Goal: Transaction & Acquisition: Purchase product/service

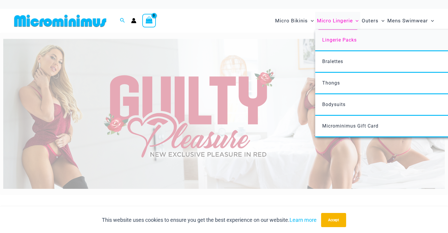
click at [333, 42] on span "Lingerie Packs" at bounding box center [339, 40] width 34 height 6
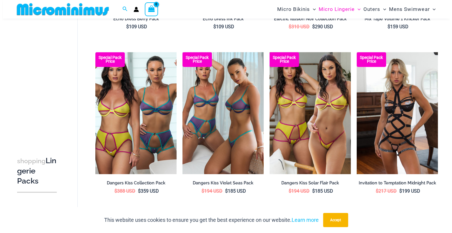
scroll to position [344, 0]
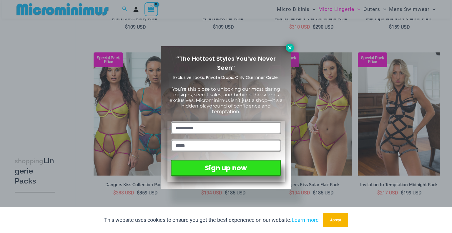
click at [290, 47] on icon at bounding box center [289, 47] width 3 height 3
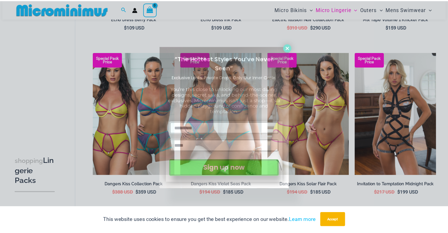
scroll to position [342, 0]
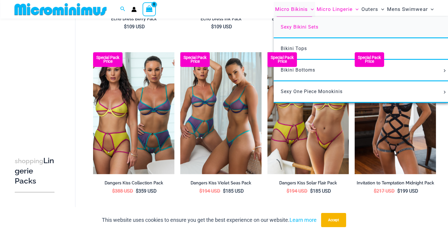
click at [305, 27] on span "Sexy Bikini Sets" at bounding box center [300, 27] width 38 height 6
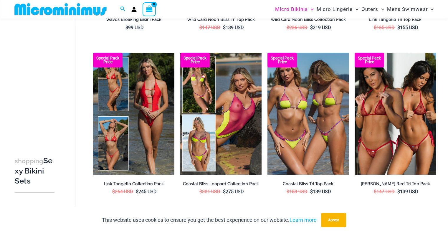
scroll to position [189, 0]
